Goal: Task Accomplishment & Management: Use online tool/utility

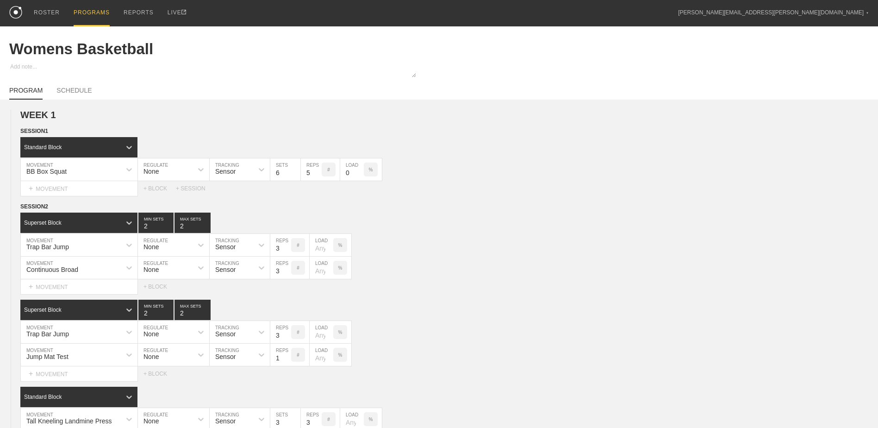
click at [99, 8] on div "PROGRAMS" at bounding box center [92, 13] width 36 height 26
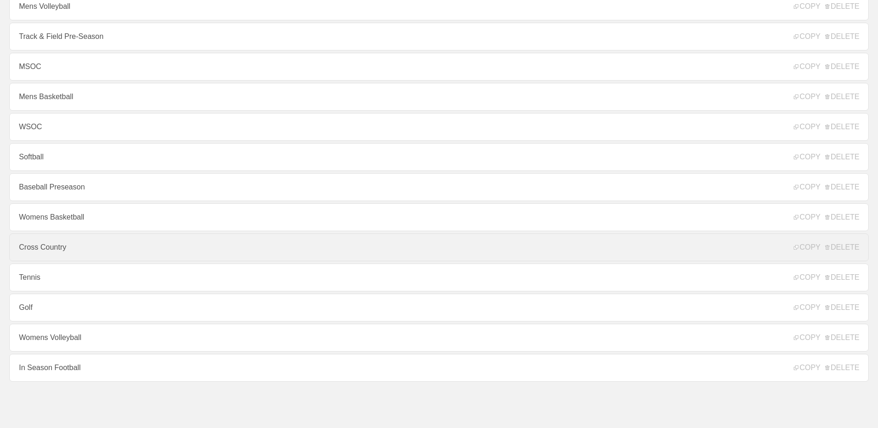
scroll to position [7, 0]
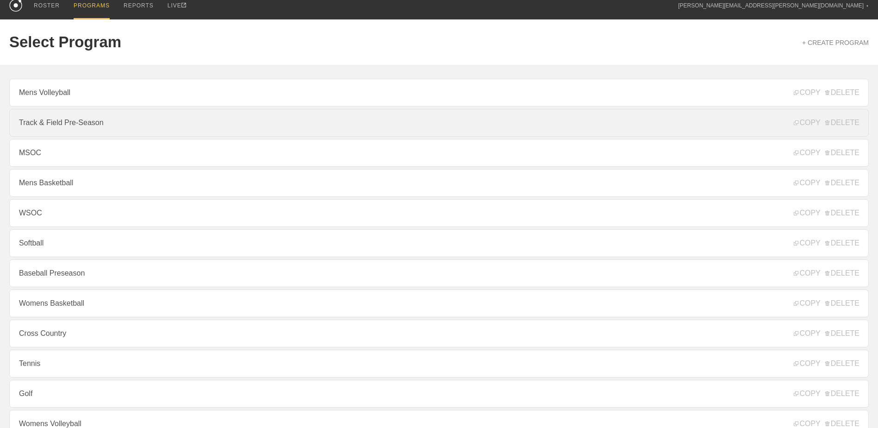
click at [73, 131] on link "Track & Field Pre-Season" at bounding box center [439, 123] width 860 height 28
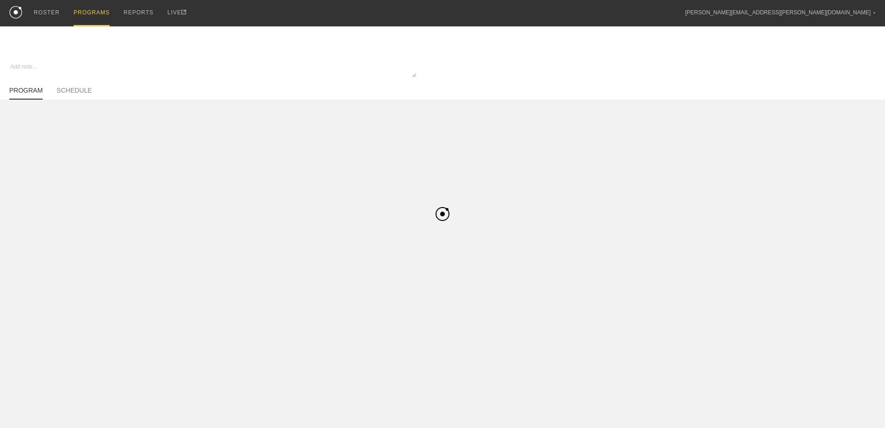
type textarea "x"
type input "Track & Field Pre-Season"
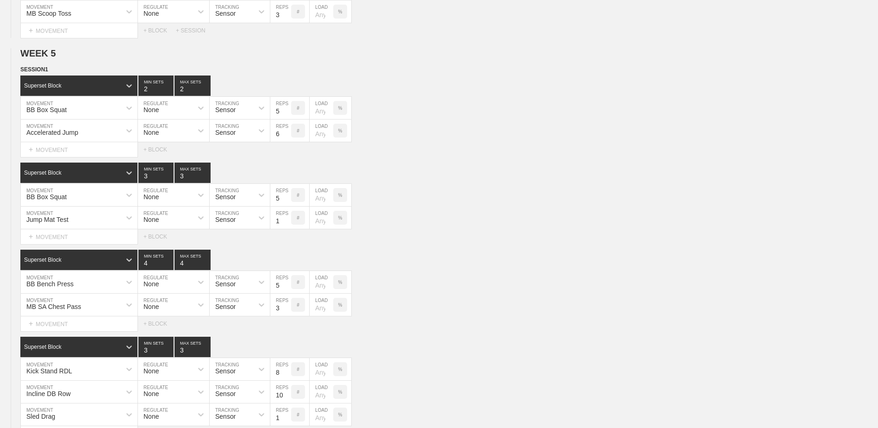
scroll to position [2124, 0]
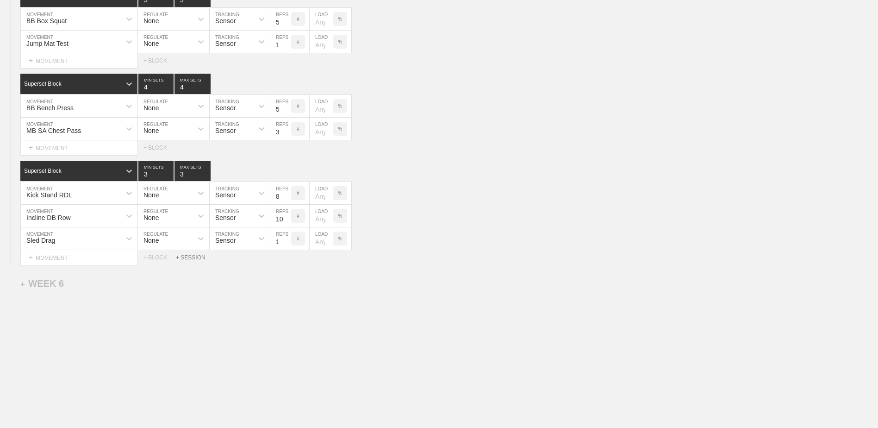
click at [193, 259] on div "+ SESSION" at bounding box center [194, 257] width 37 height 6
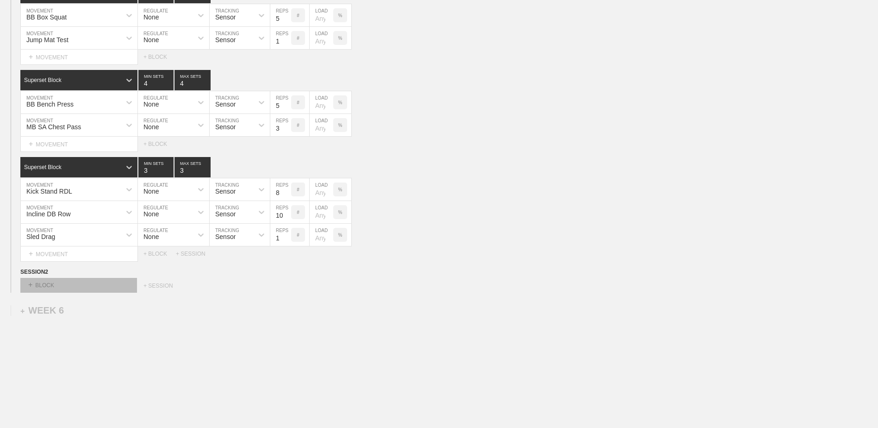
click at [100, 285] on div "+ BLOCK" at bounding box center [78, 285] width 117 height 15
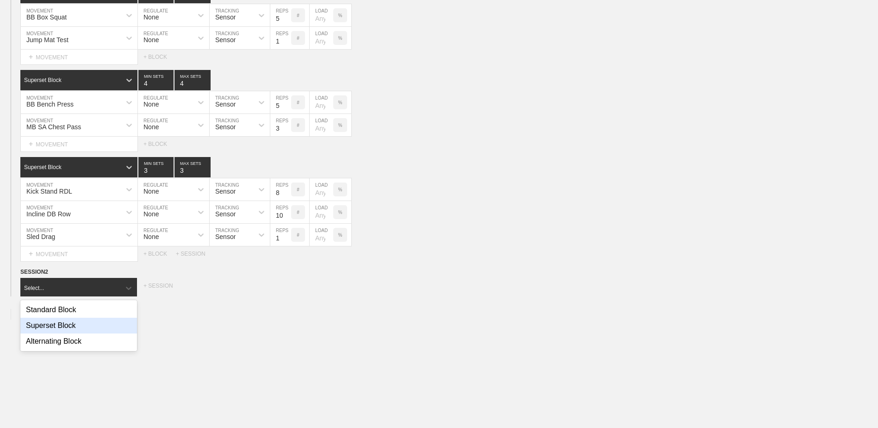
click at [86, 324] on div "Superset Block" at bounding box center [78, 326] width 117 height 16
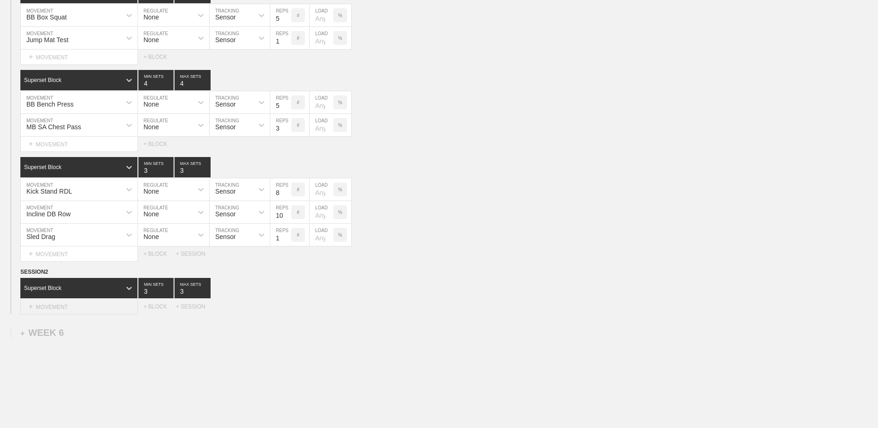
click at [86, 312] on div "+ MOVEMENT" at bounding box center [79, 306] width 118 height 15
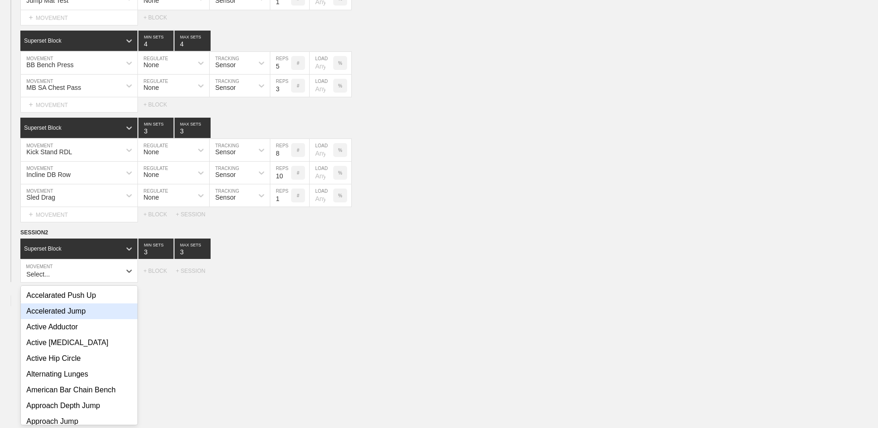
scroll to position [2167, 0]
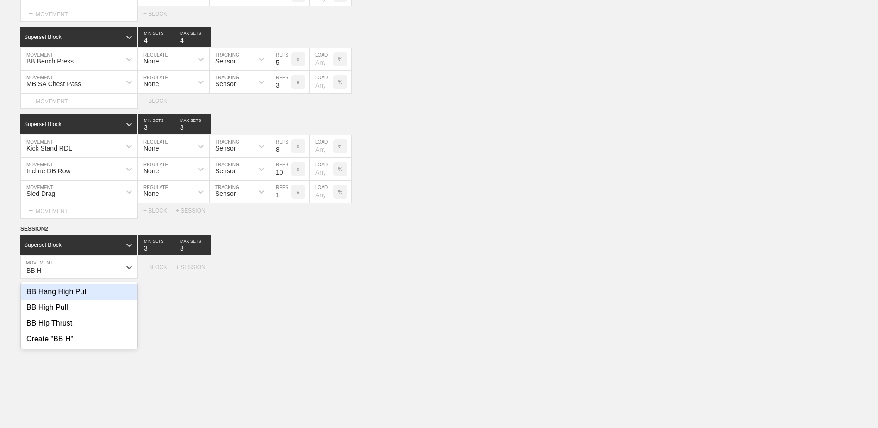
click at [86, 299] on div "BB Hang High Pull" at bounding box center [79, 292] width 117 height 16
type input "BB H"
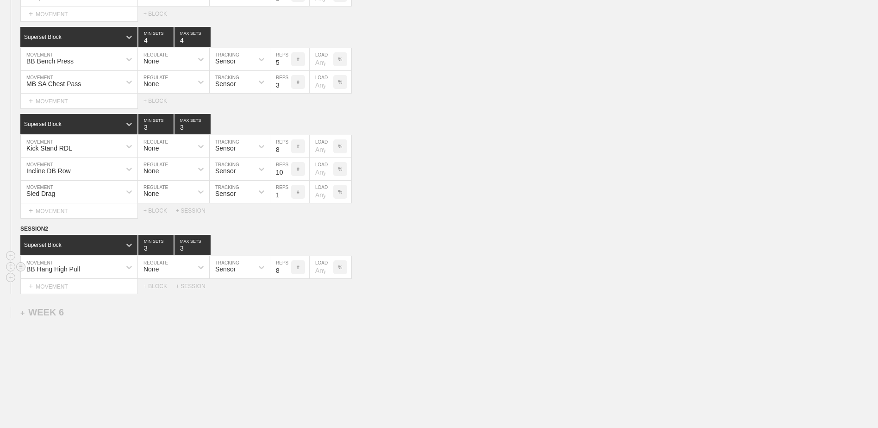
click at [287, 275] on input "7" at bounding box center [280, 267] width 21 height 22
click at [287, 275] on input "6" at bounding box center [280, 267] width 21 height 22
click at [287, 275] on input "5" at bounding box center [280, 267] width 21 height 22
click at [287, 275] on input "4" at bounding box center [280, 267] width 21 height 22
type input "3"
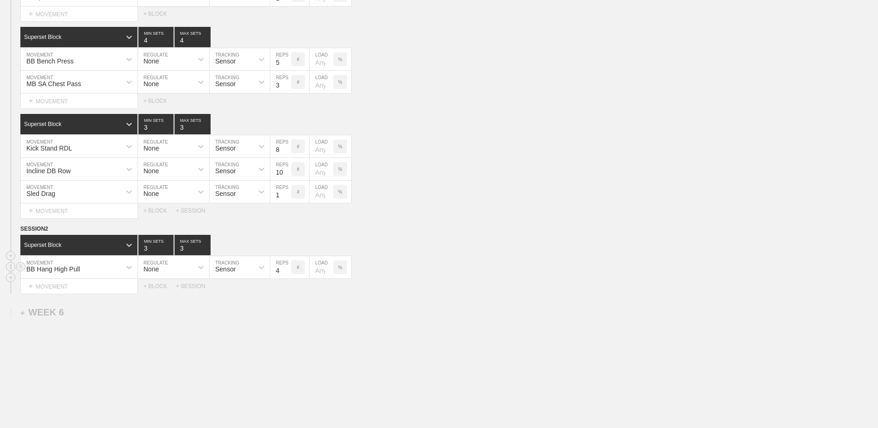
click at [287, 275] on input "3" at bounding box center [280, 267] width 21 height 22
click at [110, 292] on div "+ MOVEMENT" at bounding box center [79, 286] width 118 height 15
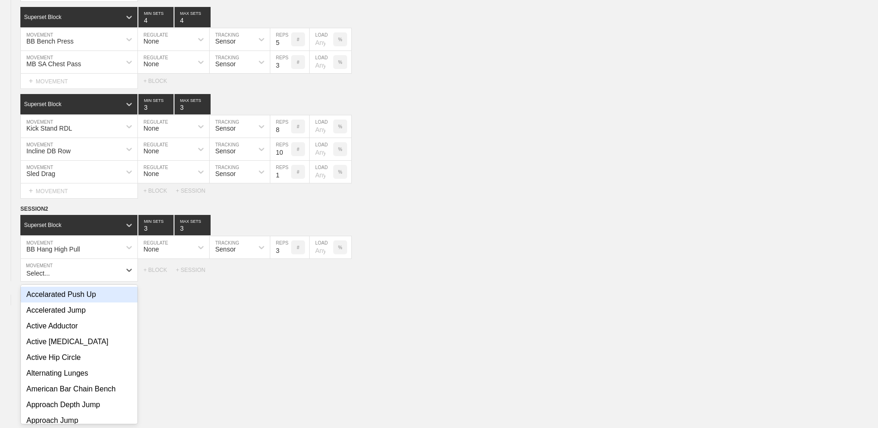
scroll to position [2190, 0]
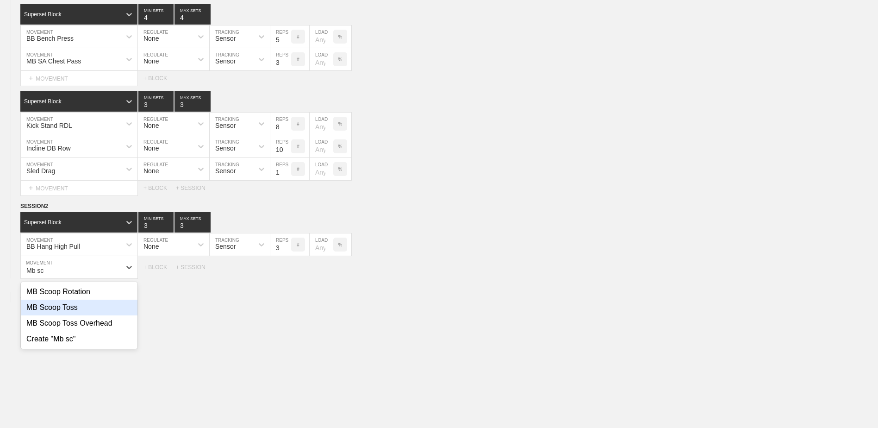
click at [77, 310] on div "MB Scoop Toss" at bounding box center [79, 307] width 117 height 16
type input "Mb sc"
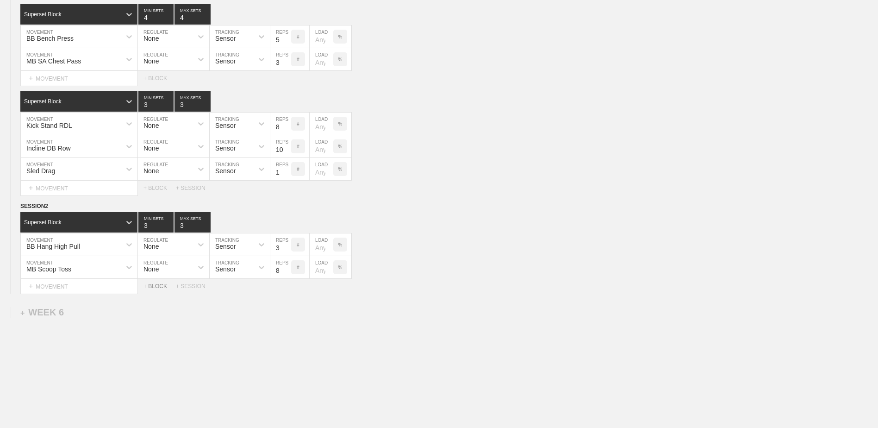
click at [166, 289] on div "+ BLOCK" at bounding box center [159, 286] width 32 height 6
click at [103, 313] on div "Standard Block" at bounding box center [70, 309] width 100 height 8
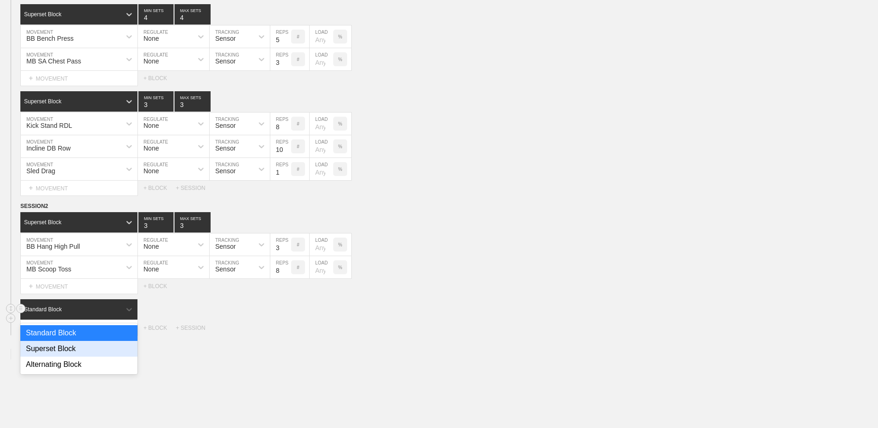
click at [95, 349] on div "Superset Block" at bounding box center [78, 349] width 117 height 16
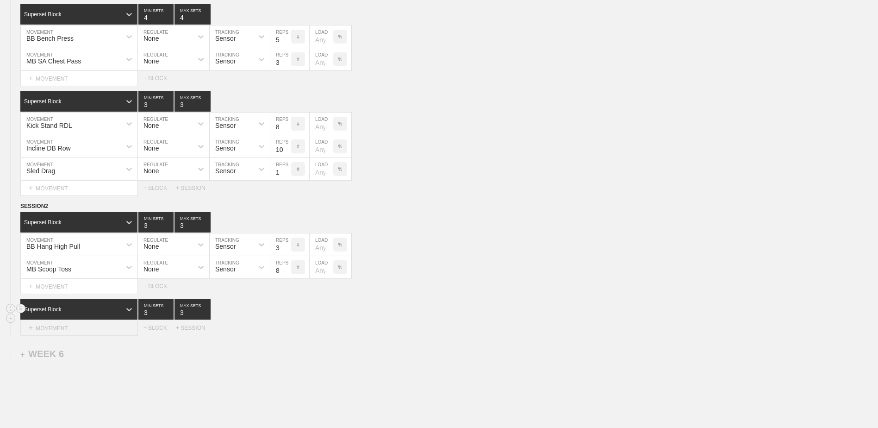
click at [88, 334] on div "+ MOVEMENT" at bounding box center [79, 327] width 118 height 15
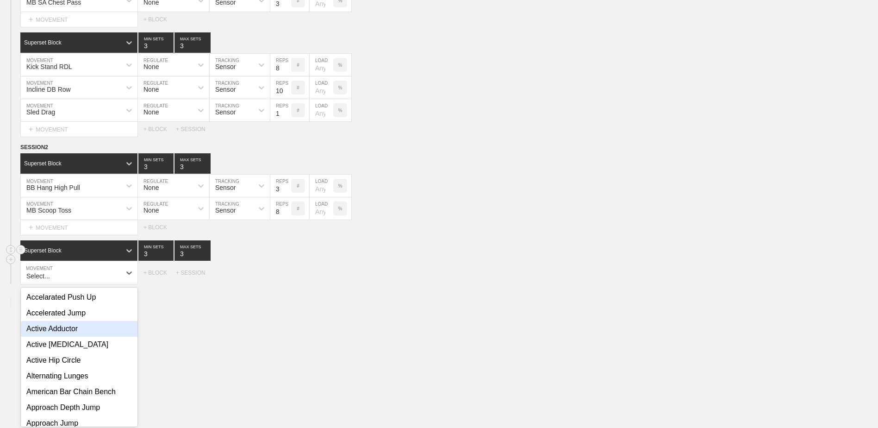
scroll to position [2254, 0]
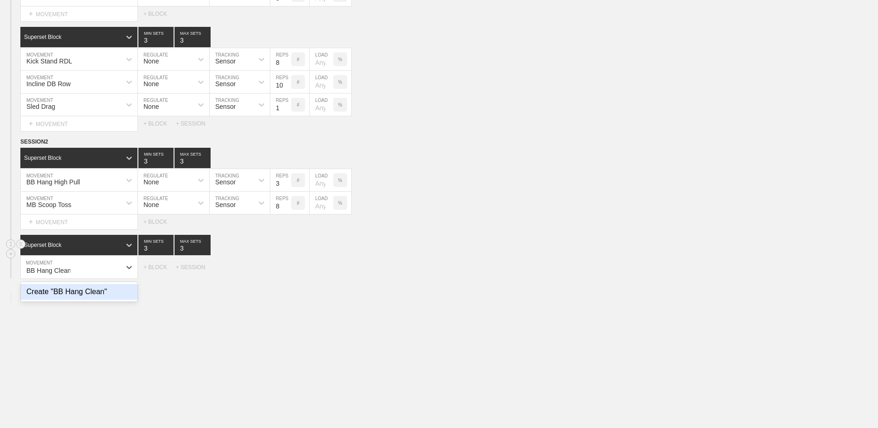
click at [82, 299] on div "Create "BB Hang Clean"" at bounding box center [79, 292] width 117 height 16
type input "BB Hang Clean"
click at [287, 275] on input "7" at bounding box center [280, 267] width 21 height 22
click at [287, 275] on input "6" at bounding box center [280, 267] width 21 height 22
click at [287, 275] on input "5" at bounding box center [280, 267] width 21 height 22
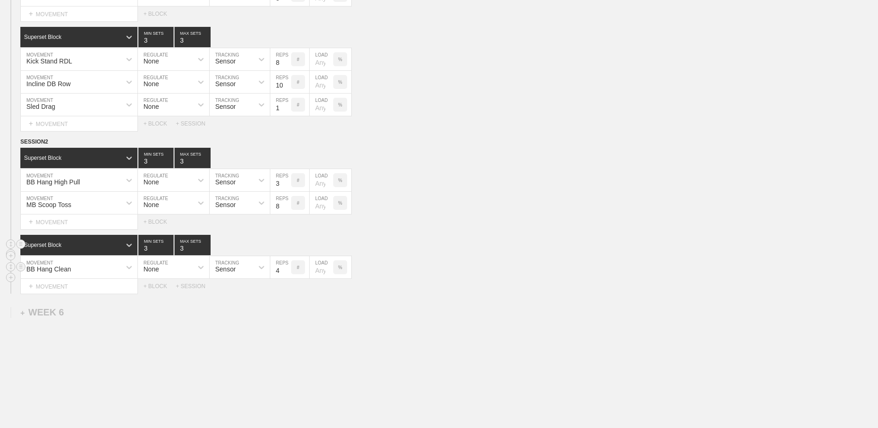
click at [287, 275] on input "4" at bounding box center [280, 267] width 21 height 22
type input "3"
click at [287, 275] on input "3" at bounding box center [280, 267] width 21 height 22
click at [101, 279] on div "BB Hang Clean MOVEMENT None REGULATE Sensor TRACKING 3 REPS # LOAD %" at bounding box center [185, 267] width 331 height 23
click at [101, 287] on div "+ MOVEMENT" at bounding box center [79, 286] width 118 height 15
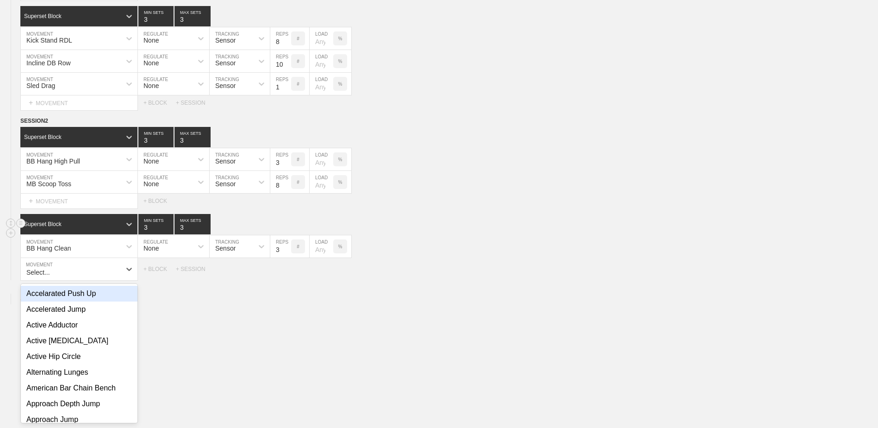
scroll to position [2277, 0]
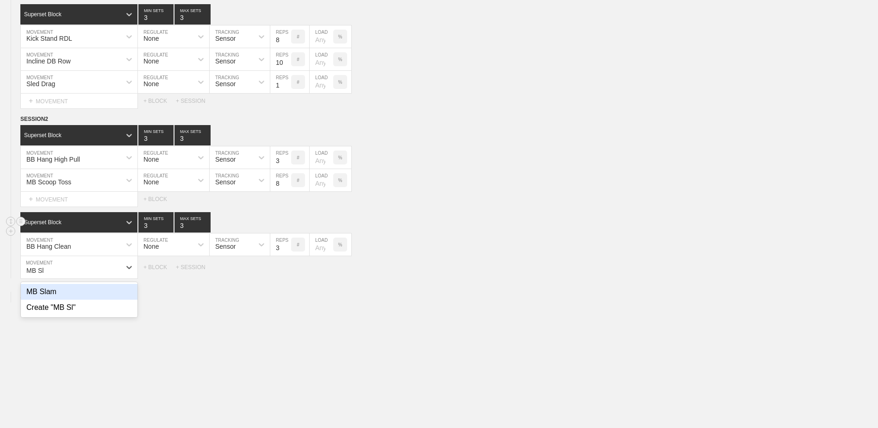
click at [101, 294] on div "MB Slam" at bounding box center [79, 292] width 117 height 16
type input "MB Sl"
click at [287, 276] on input "7" at bounding box center [280, 267] width 21 height 22
click at [287, 276] on input "6" at bounding box center [280, 267] width 21 height 22
click at [287, 276] on input "5" at bounding box center [280, 267] width 21 height 22
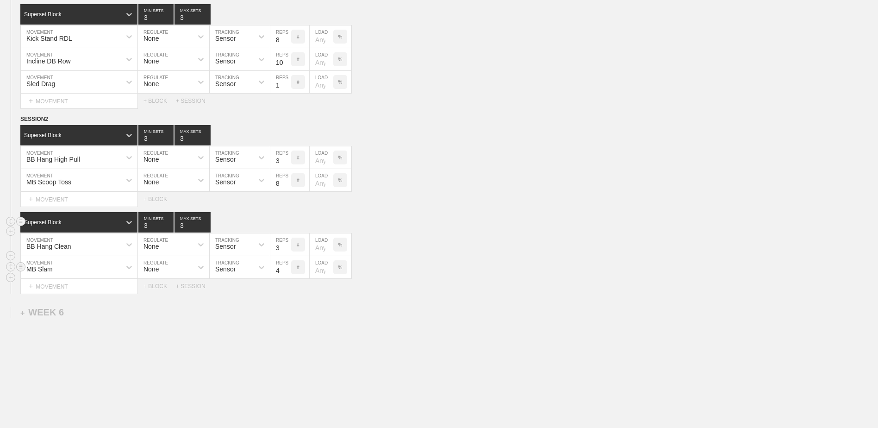
click at [287, 276] on input "4" at bounding box center [280, 267] width 21 height 22
type input "3"
click at [287, 276] on input "3" at bounding box center [280, 267] width 21 height 22
